Goal: Task Accomplishment & Management: Complete application form

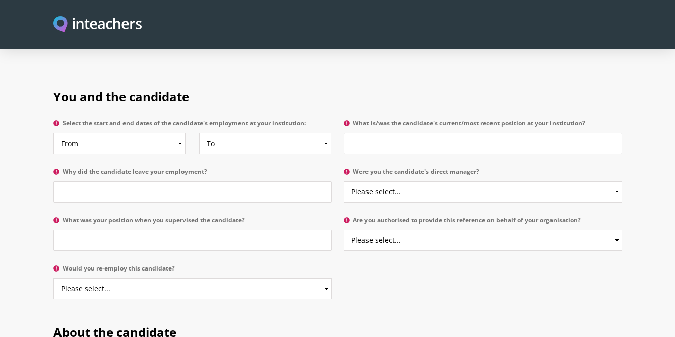
scroll to position [482, 0]
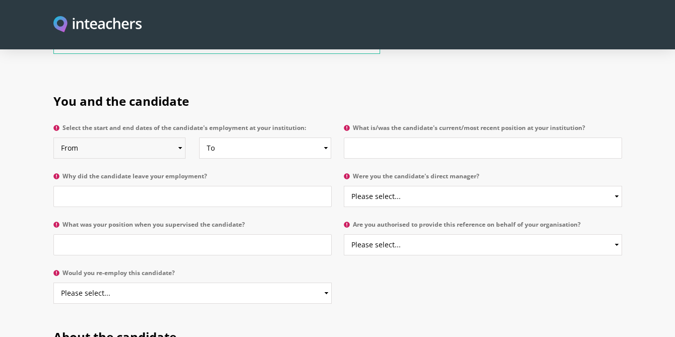
click at [178, 138] on select "From 2025 2024 2023 2022 2021 2020 2019 2018 2017 2016 2015 2014 2013 2012 2011…" at bounding box center [119, 148] width 132 height 21
click at [183, 234] on input "What was your position when you supervised the candidate?" at bounding box center [192, 244] width 278 height 21
click at [177, 186] on input "Why did the candidate leave your employment?" at bounding box center [192, 196] width 278 height 21
type input "To move overseas with her family"
click at [421, 131] on p "What is/was the candidate's current/most recent position at your institution?" at bounding box center [480, 144] width 284 height 48
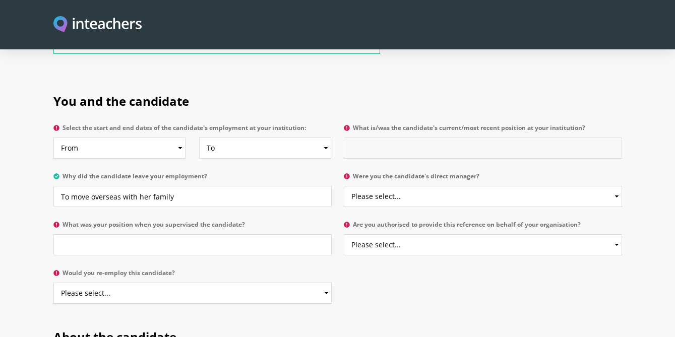
click at [417, 138] on input "What is/was the candidate's current/most recent position at your institution?" at bounding box center [483, 148] width 278 height 21
type input "Classroom Teacher"
click at [273, 138] on select "To Currently 2025 2024 2023 2022 2021 2020 2019 2018 2017 2016 2015 2014 2013 2…" at bounding box center [265, 148] width 132 height 21
click at [317, 138] on select "To Currently 2025 2024 2023 2022 2021 2020 2019 2018 2017 2016 2015 2014 2013 2…" at bounding box center [265, 148] width 132 height 21
select select "2025"
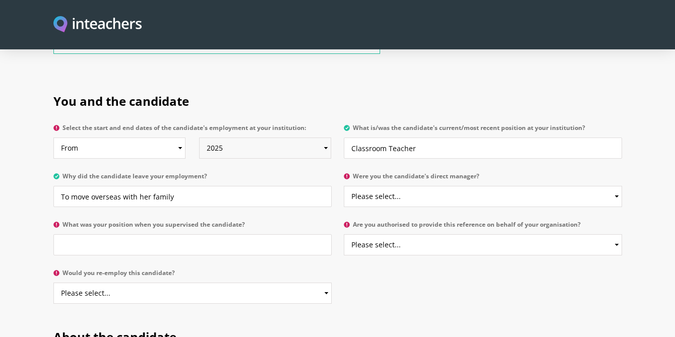
click at [199, 138] on select "To Currently 2025 2024 2023 2022 2021 2020 2019 2018 2017 2016 2015 2014 2013 2…" at bounding box center [265, 148] width 132 height 21
click at [177, 138] on select "From 2025 2024 2023 2022 2021 2020 2019 2018 2017 2016 2015 2014 2013 2012 2011…" at bounding box center [119, 148] width 132 height 21
select select "2018"
click at [53, 138] on select "From 2025 2024 2023 2022 2021 2020 2019 2018 2017 2016 2015 2014 2013 2012 2011…" at bounding box center [119, 148] width 132 height 21
click at [496, 186] on select "Please select... Yes No" at bounding box center [483, 196] width 278 height 21
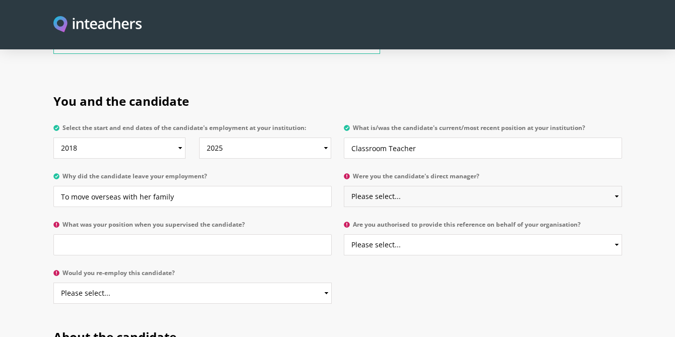
select select "No"
click at [344, 186] on select "Please select... Yes No" at bounding box center [483, 196] width 278 height 21
click at [175, 234] on input "What was your position when you supervised the candidate?" at bounding box center [192, 244] width 278 height 21
type input "Instructional Specialist"
click at [459, 234] on select "Please select... Yes No" at bounding box center [483, 244] width 278 height 21
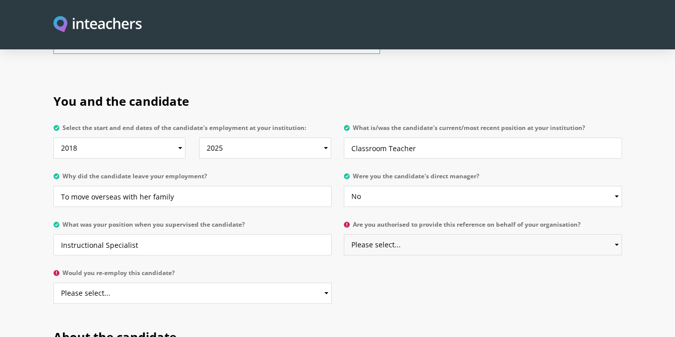
select select "Yes"
click at [344, 234] on select "Please select... Yes No" at bounding box center [483, 244] width 278 height 21
click at [149, 283] on select "Please select... Yes No" at bounding box center [192, 293] width 278 height 21
select select "Yes"
click at [53, 283] on select "Please select... Yes No" at bounding box center [192, 293] width 278 height 21
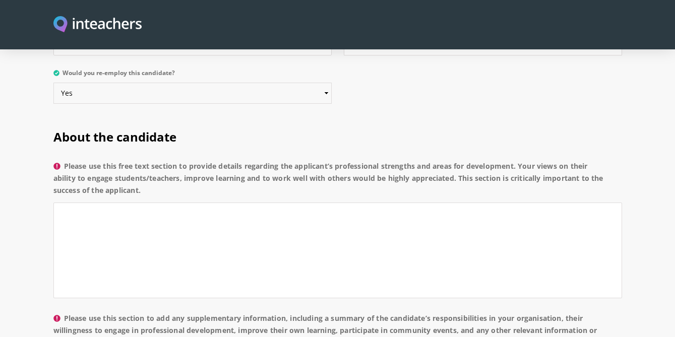
scroll to position [684, 0]
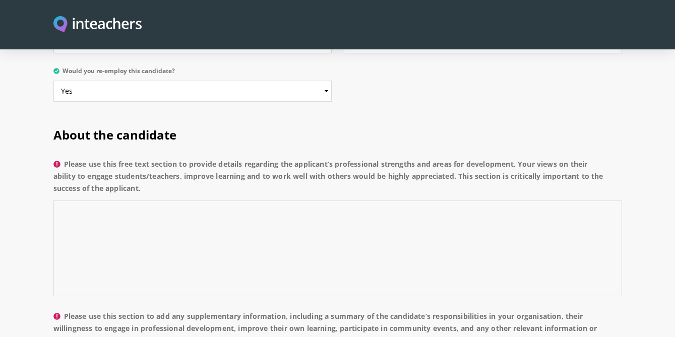
click at [210, 202] on textarea "Please use this free text section to provide details regarding the applicant’s …" at bounding box center [337, 249] width 568 height 96
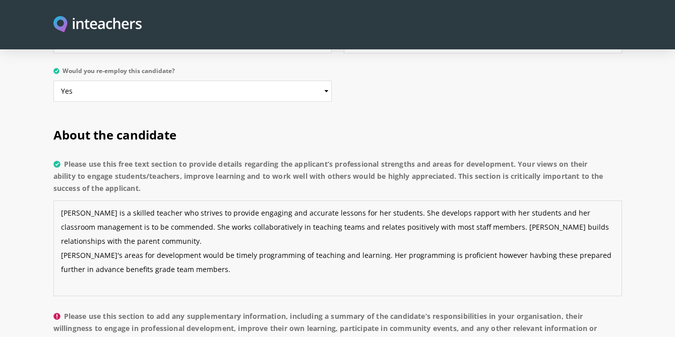
click at [501, 226] on textarea "[PERSON_NAME] is a skilled teacher who strives to provide engaging and accurate…" at bounding box center [337, 249] width 568 height 96
click at [206, 244] on textarea "[PERSON_NAME] is a skilled teacher who strives to provide engaging and accurate…" at bounding box center [337, 249] width 568 height 96
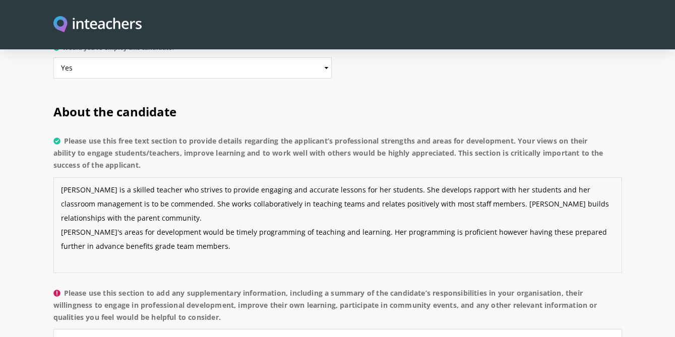
scroll to position [707, 0]
type textarea "[PERSON_NAME] is a skilled teacher who strives to provide engaging and accurate…"
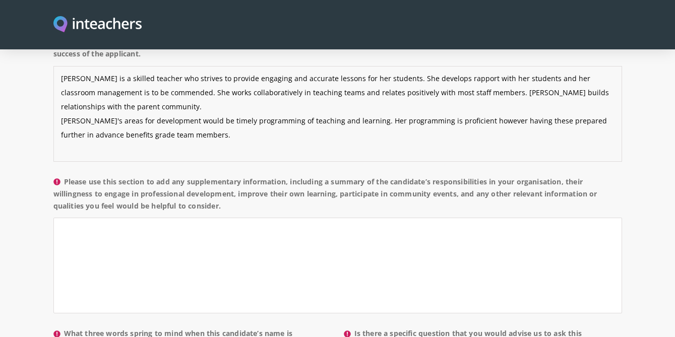
scroll to position [821, 0]
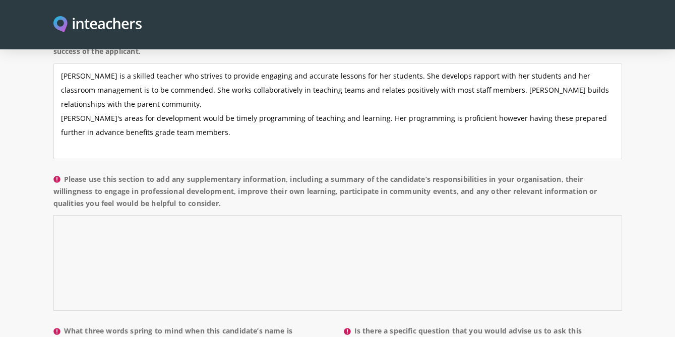
click at [221, 234] on textarea "Please use this section to add any supplementary information, including a summa…" at bounding box center [337, 263] width 568 height 96
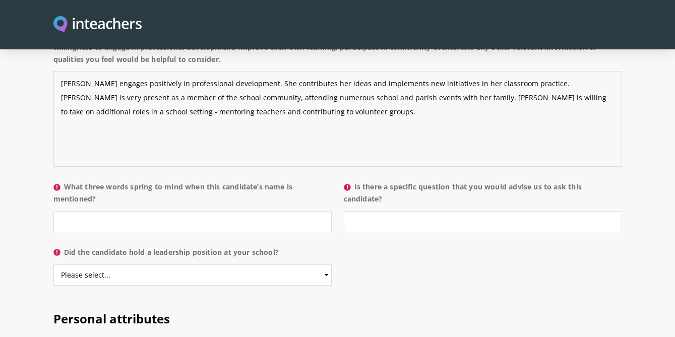
scroll to position [974, 0]
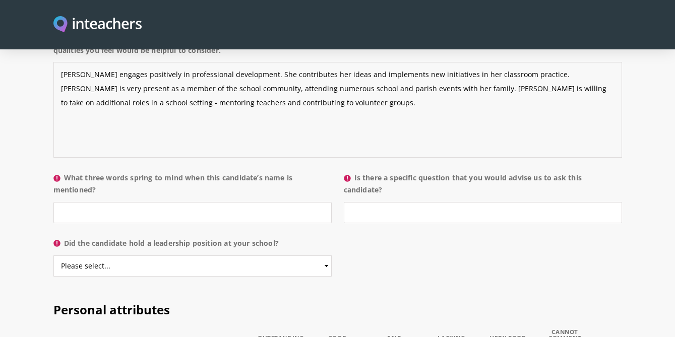
type textarea "[PERSON_NAME] engages positively in professional development. She contributes h…"
click at [181, 202] on input "What three words spring to mind when this candidate’s name is mentioned?" at bounding box center [192, 212] width 278 height 21
type input "Confidence, Enthusiasm, Social"
click at [448, 202] on input "Is there a specific question that you would advise us to ask this candidate?" at bounding box center [483, 212] width 278 height 21
type input "No"
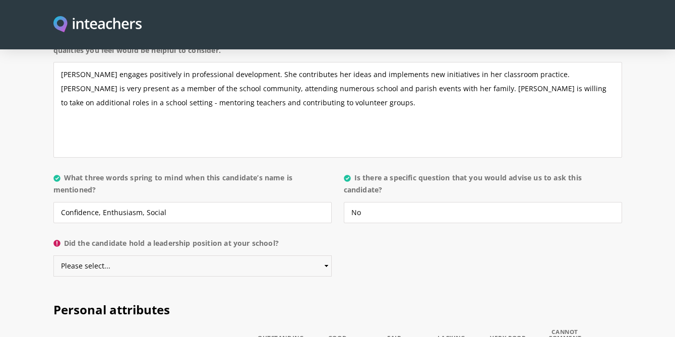
click at [218, 255] on select "Please select... Yes No" at bounding box center [192, 265] width 278 height 21
select select "Yes"
click at [53, 255] on select "Please select... Yes No" at bounding box center [192, 265] width 278 height 21
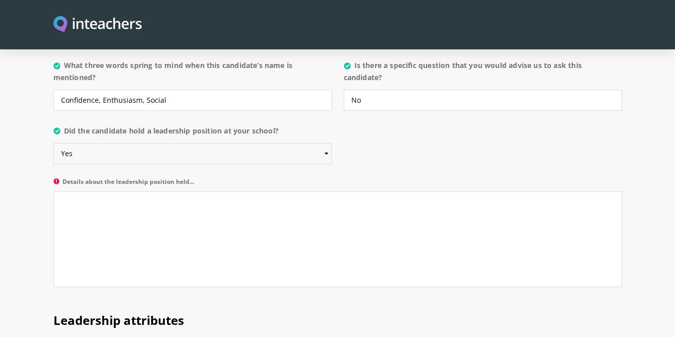
scroll to position [1092, 0]
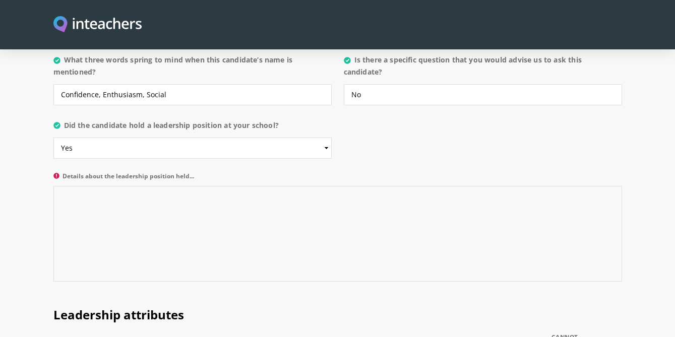
click at [223, 191] on textarea "Details about the leadership position held..." at bounding box center [337, 234] width 568 height 96
type textarea "W"
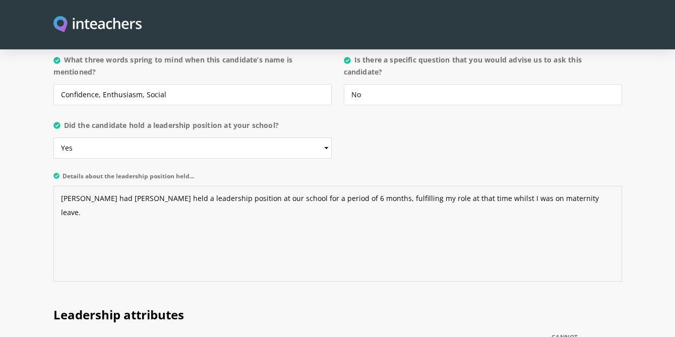
click at [396, 186] on textarea "[PERSON_NAME] had [PERSON_NAME] held a leadership position at our school for a …" at bounding box center [337, 234] width 568 height 96
click at [185, 188] on textarea "[PERSON_NAME] had [PERSON_NAME] held a leadership position at our school for a …" at bounding box center [337, 234] width 568 height 96
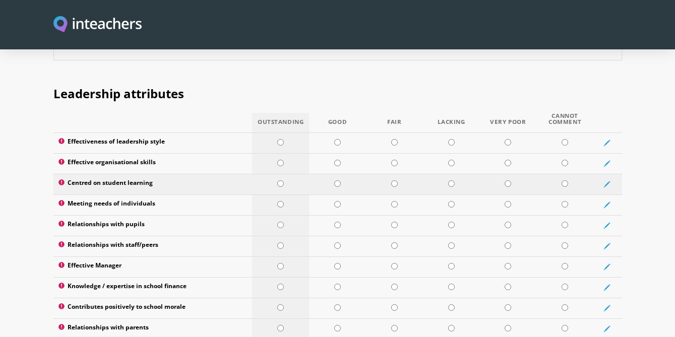
scroll to position [1314, 0]
type textarea "[PERSON_NAME] had [PERSON_NAME] held a leadership position at our school for a …"
click at [338, 139] on input "radio" at bounding box center [337, 142] width 7 height 7
radio input "true"
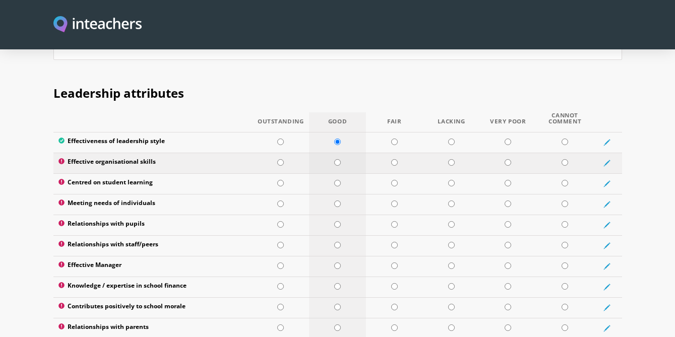
click at [336, 159] on input "radio" at bounding box center [337, 162] width 7 height 7
radio input "true"
click at [337, 180] on input "radio" at bounding box center [337, 183] width 7 height 7
radio input "true"
click at [338, 201] on input "radio" at bounding box center [337, 204] width 7 height 7
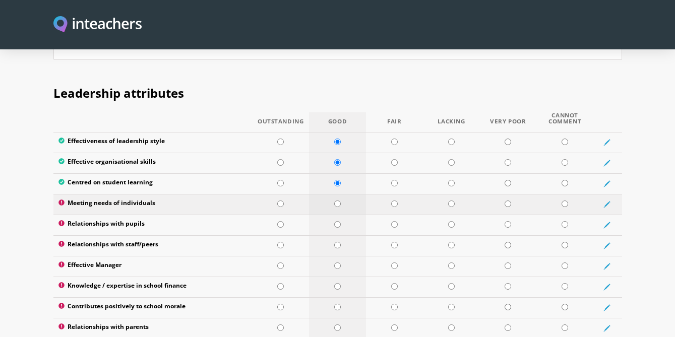
radio input "true"
click at [277, 215] on td at bounding box center [280, 225] width 57 height 21
radio input "true"
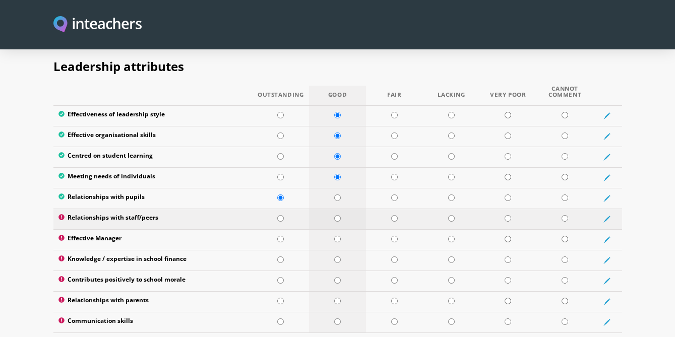
scroll to position [1345, 0]
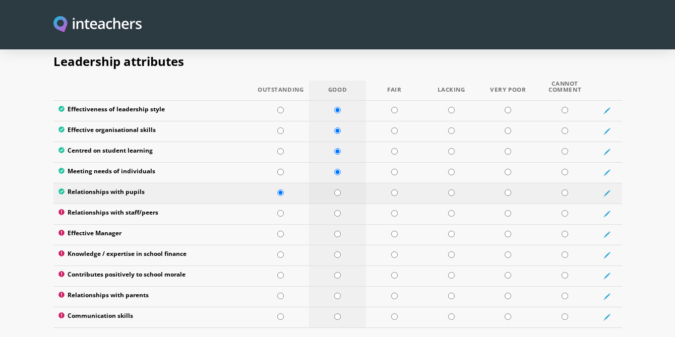
click at [337, 189] on input "radio" at bounding box center [337, 192] width 7 height 7
radio input "true"
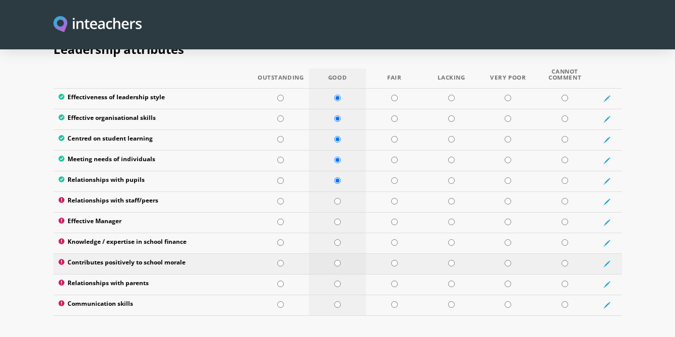
scroll to position [1368, 0]
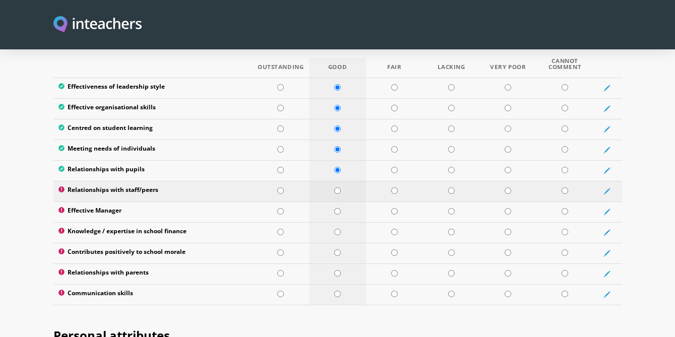
click at [339, 187] on input "radio" at bounding box center [337, 190] width 7 height 7
radio input "true"
click at [336, 208] on input "radio" at bounding box center [337, 211] width 7 height 7
radio input "true"
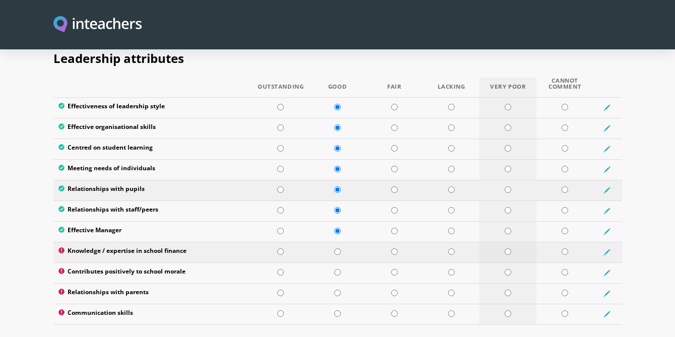
scroll to position [1360, 0]
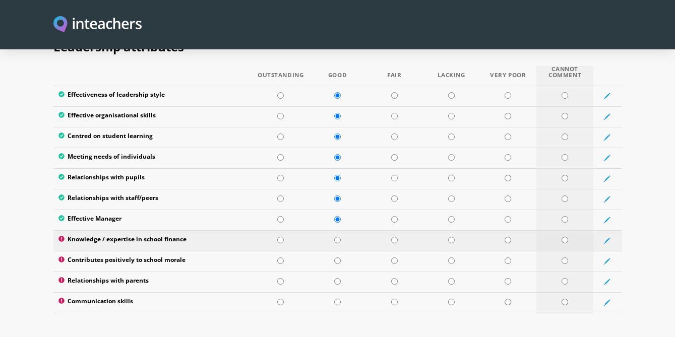
click at [563, 237] on input "radio" at bounding box center [564, 240] width 7 height 7
radio input "true"
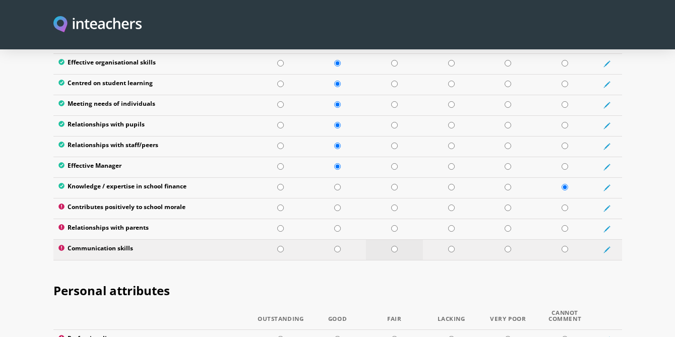
scroll to position [1407, 0]
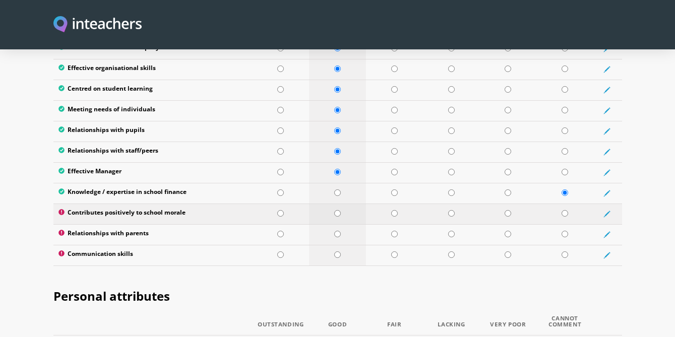
click at [338, 210] on input "radio" at bounding box center [337, 213] width 7 height 7
radio input "true"
click at [335, 231] on input "radio" at bounding box center [337, 234] width 7 height 7
radio input "true"
click at [335, 251] on input "radio" at bounding box center [337, 254] width 7 height 7
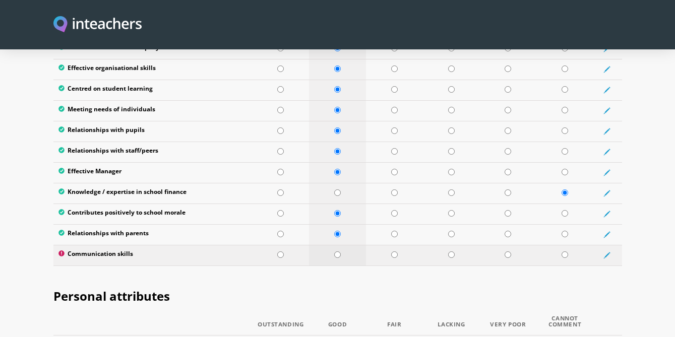
radio input "true"
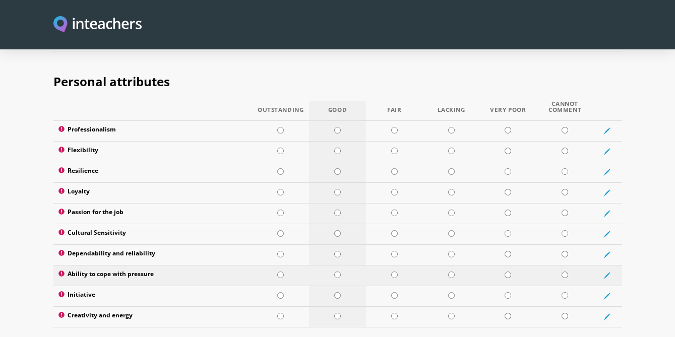
scroll to position [1622, 0]
click at [338, 126] on input "radio" at bounding box center [337, 129] width 7 height 7
radio input "true"
click at [279, 147] on input "radio" at bounding box center [280, 150] width 7 height 7
radio input "true"
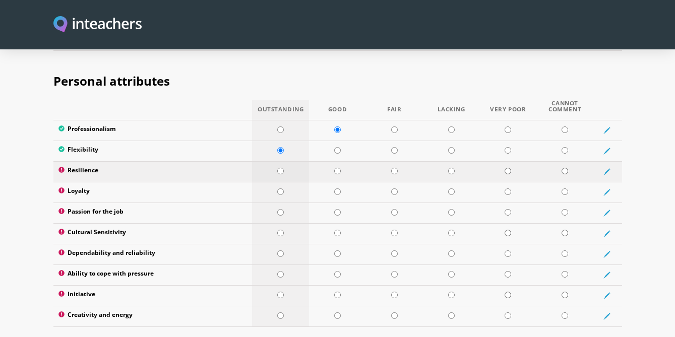
click at [283, 168] on input "radio" at bounding box center [280, 171] width 7 height 7
radio input "true"
click at [280, 188] on input "radio" at bounding box center [280, 191] width 7 height 7
radio input "true"
click at [281, 209] on input "radio" at bounding box center [280, 212] width 7 height 7
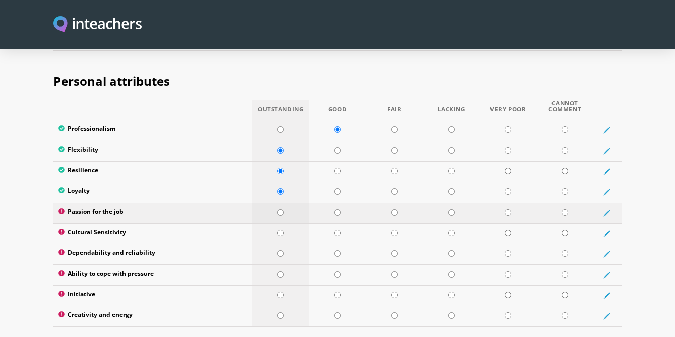
radio input "true"
click at [280, 230] on input "radio" at bounding box center [280, 233] width 7 height 7
radio input "true"
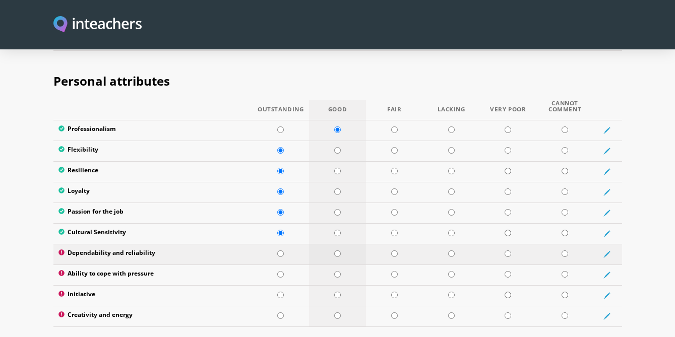
click at [340, 250] on input "radio" at bounding box center [337, 253] width 7 height 7
radio input "true"
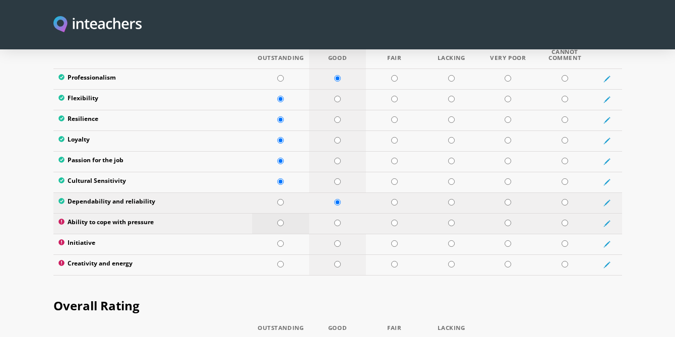
scroll to position [1674, 0]
click at [336, 219] on input "radio" at bounding box center [337, 222] width 7 height 7
radio input "true"
click at [336, 240] on input "radio" at bounding box center [337, 243] width 7 height 7
radio input "true"
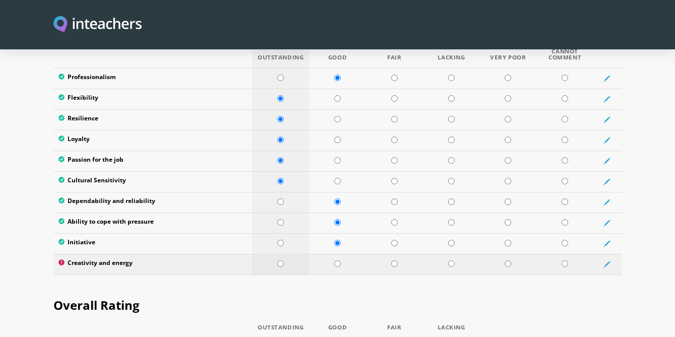
click at [281, 260] on input "radio" at bounding box center [280, 263] width 7 height 7
radio input "true"
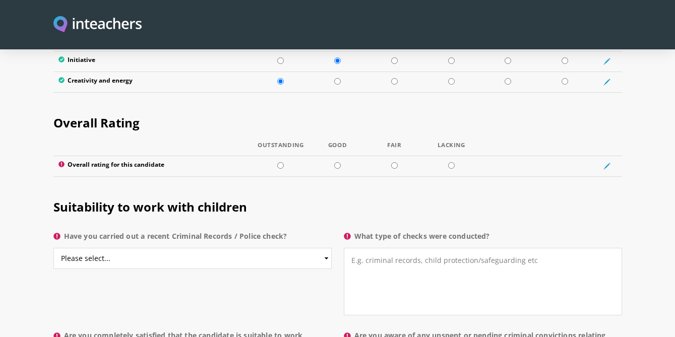
scroll to position [1864, 0]
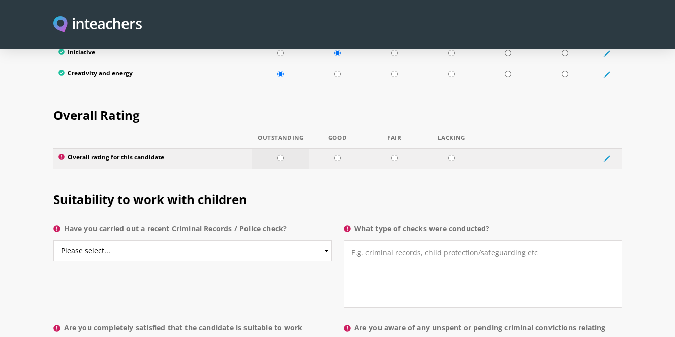
click at [279, 155] on input "radio" at bounding box center [280, 158] width 7 height 7
radio input "true"
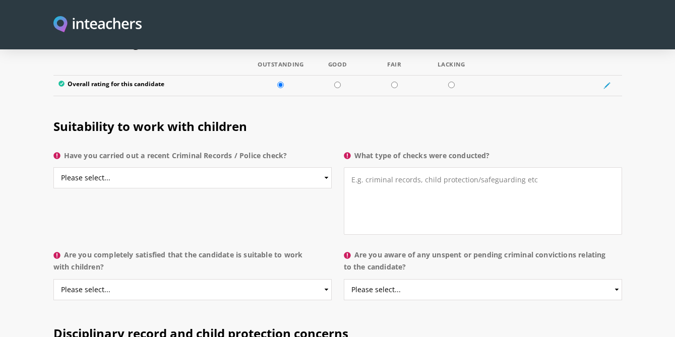
scroll to position [1940, 0]
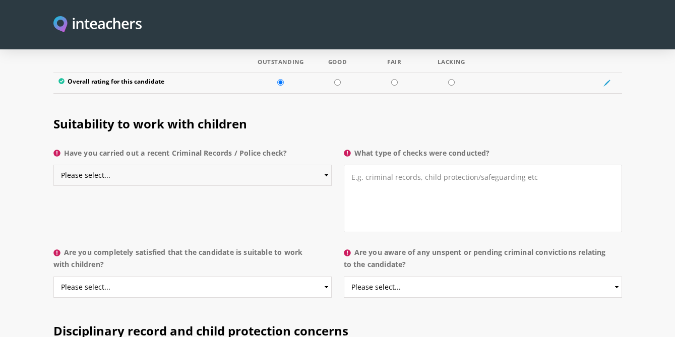
click at [318, 165] on select "Please select... Yes No Do not know" at bounding box center [192, 175] width 278 height 21
select select "Do not know"
click at [53, 165] on select "Please select... Yes No Do not know" at bounding box center [192, 175] width 278 height 21
click at [457, 165] on textarea "What type of checks were conducted?" at bounding box center [483, 199] width 278 height 68
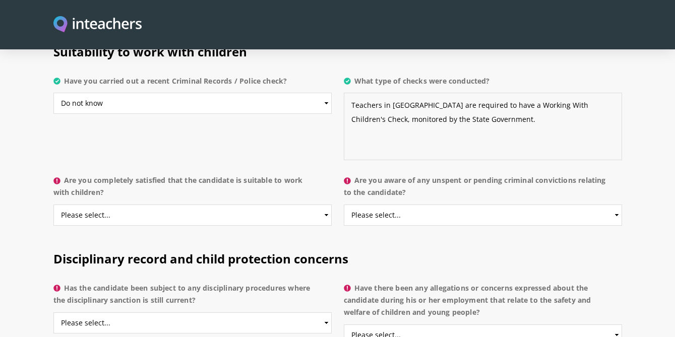
scroll to position [2024, 0]
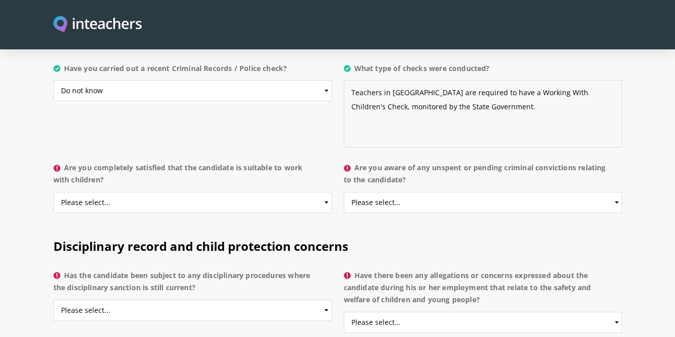
type textarea "Teachers in [GEOGRAPHIC_DATA] are required to have a Working With Children's Ch…"
click at [277, 192] on select "Please select... Yes No Do not know" at bounding box center [192, 202] width 278 height 21
select select "Yes"
click at [53, 192] on select "Please select... Yes No Do not know" at bounding box center [192, 202] width 278 height 21
click at [506, 192] on select "Please select... Yes No Do not know" at bounding box center [483, 202] width 278 height 21
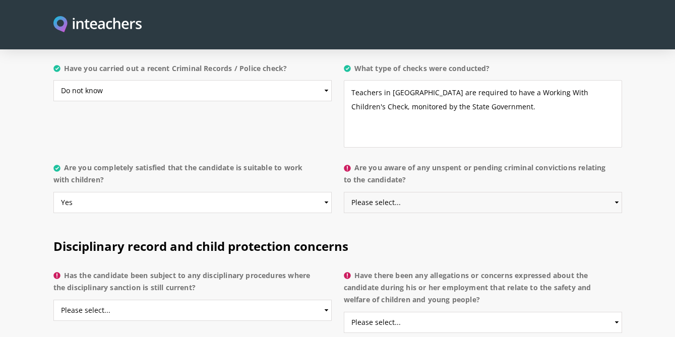
select select "No"
click at [344, 192] on select "Please select... Yes No Do not know" at bounding box center [483, 202] width 278 height 21
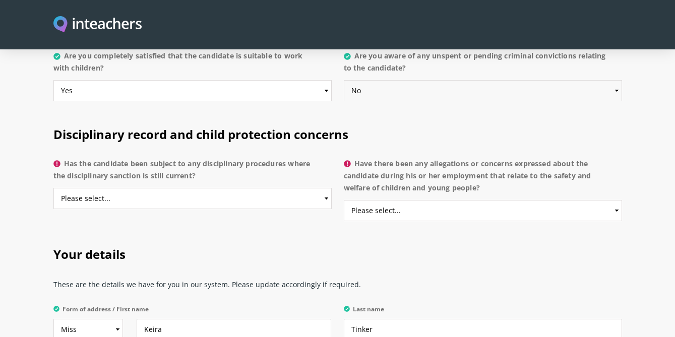
scroll to position [2145, 0]
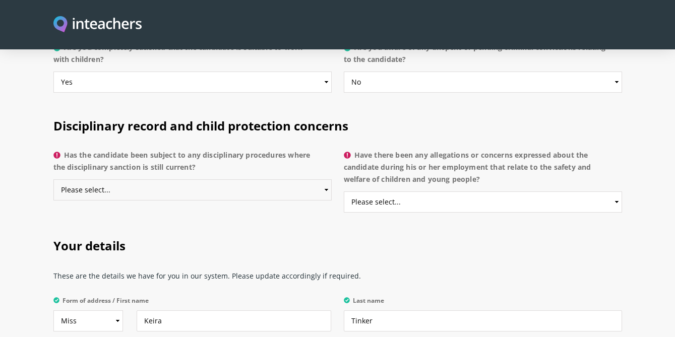
click at [263, 179] on select "Please select... Yes No Do not know" at bounding box center [192, 189] width 278 height 21
select select "No"
click at [53, 179] on select "Please select... Yes No Do not know" at bounding box center [192, 189] width 278 height 21
click at [483, 191] on select "Please select... Yes No Do not know" at bounding box center [483, 201] width 278 height 21
select select "No"
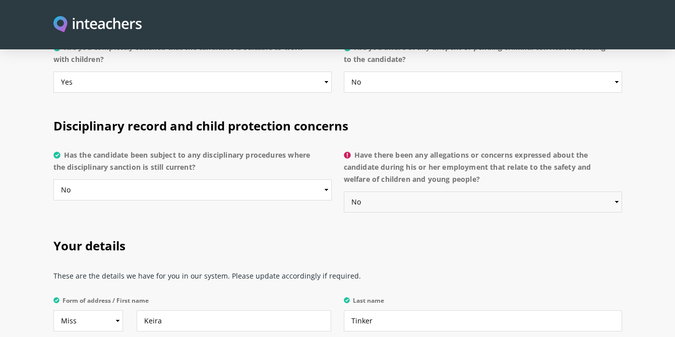
click at [344, 191] on select "Please select... Yes No Do not know" at bounding box center [483, 201] width 278 height 21
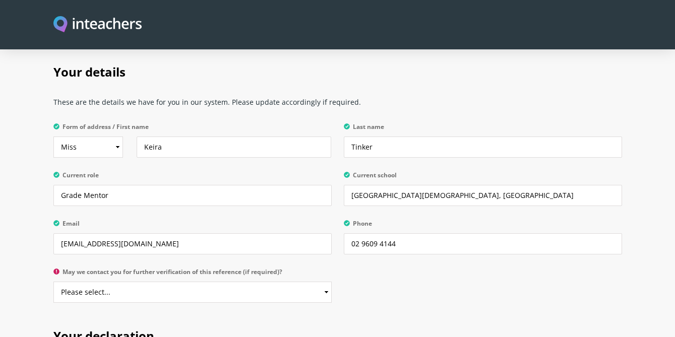
scroll to position [2324, 0]
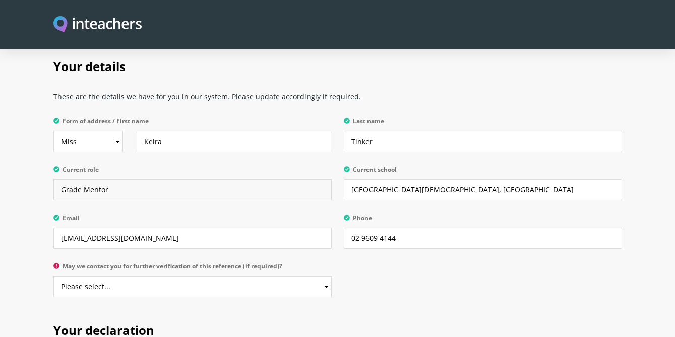
click at [114, 179] on input "Grade Mentor" at bounding box center [192, 189] width 278 height 21
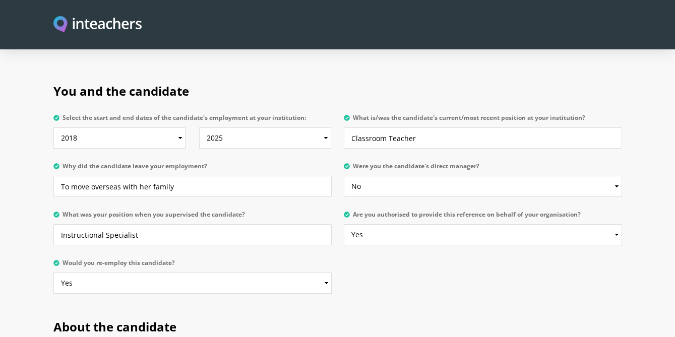
scroll to position [493, 0]
click at [370, 175] on select "Please select... Yes No" at bounding box center [483, 185] width 278 height 21
select select "Yes"
click at [344, 175] on select "Please select... Yes No" at bounding box center [483, 185] width 278 height 21
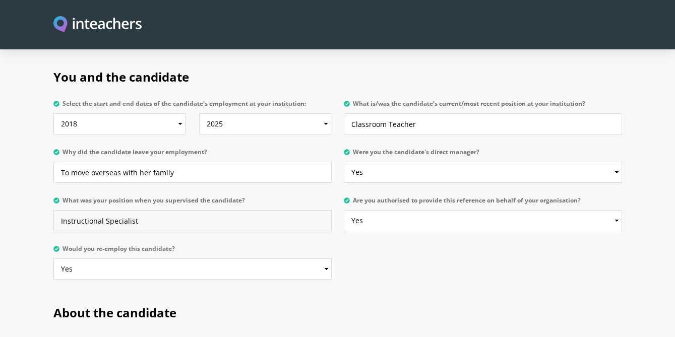
click at [203, 210] on input "Instructional Specialist" at bounding box center [192, 220] width 278 height 21
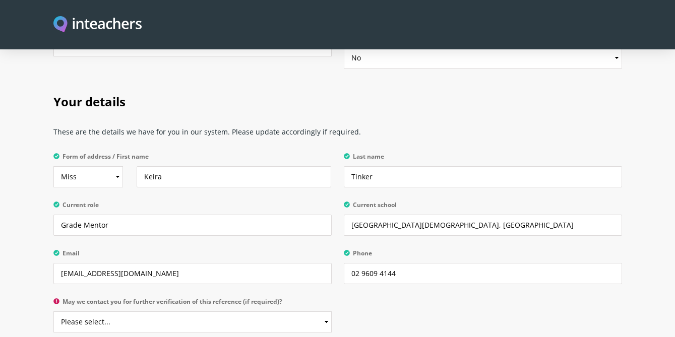
scroll to position [2276, 0]
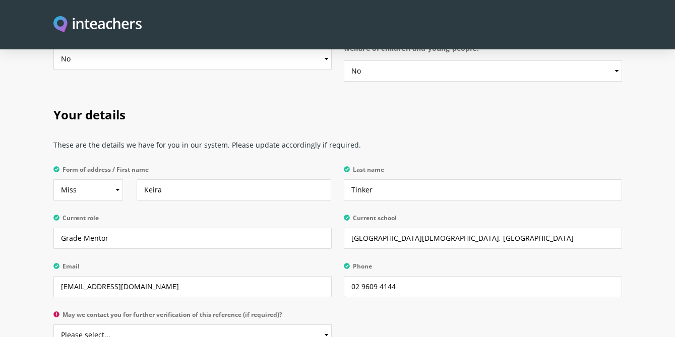
type input "Instructional Specialist/Grade Mentor"
click at [165, 228] on input "Grade Mentor" at bounding box center [192, 238] width 278 height 21
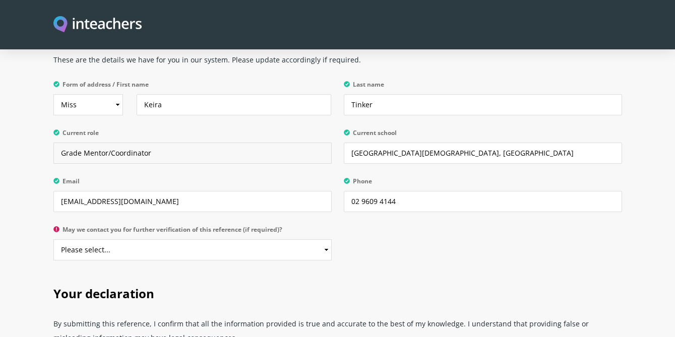
scroll to position [2369, 0]
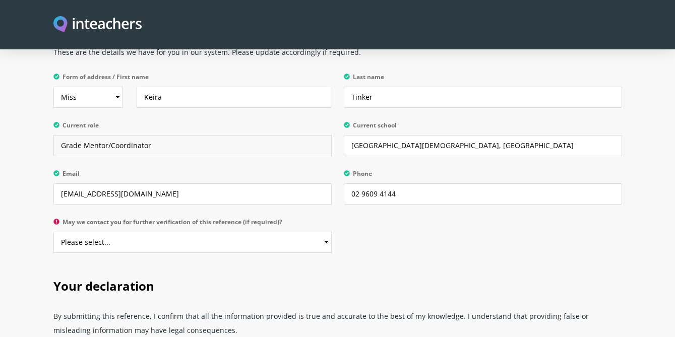
type input "Grade Mentor/Coordinator"
click at [248, 232] on select "Please select... Yes No" at bounding box center [192, 242] width 278 height 21
select select "Yes"
click at [53, 232] on select "Please select... Yes No" at bounding box center [192, 242] width 278 height 21
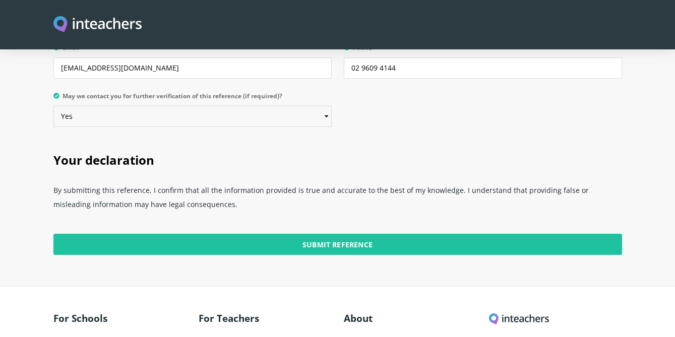
scroll to position [2510, 0]
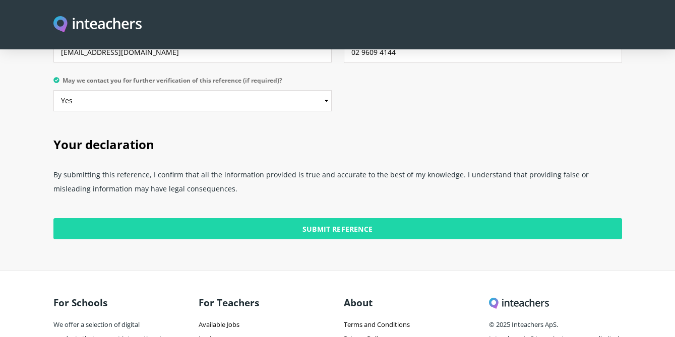
click at [337, 218] on input "Submit Reference" at bounding box center [337, 228] width 568 height 21
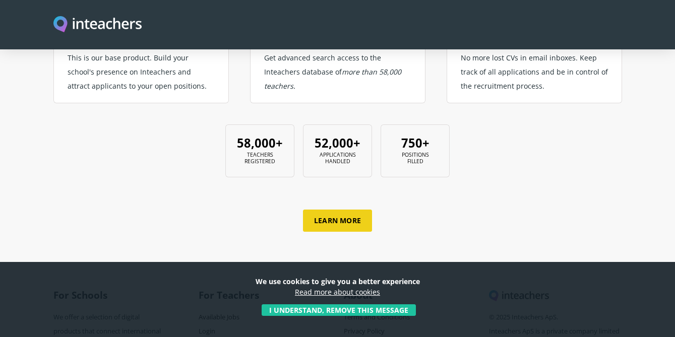
scroll to position [441, 0]
